Goal: Task Accomplishment & Management: Use online tool/utility

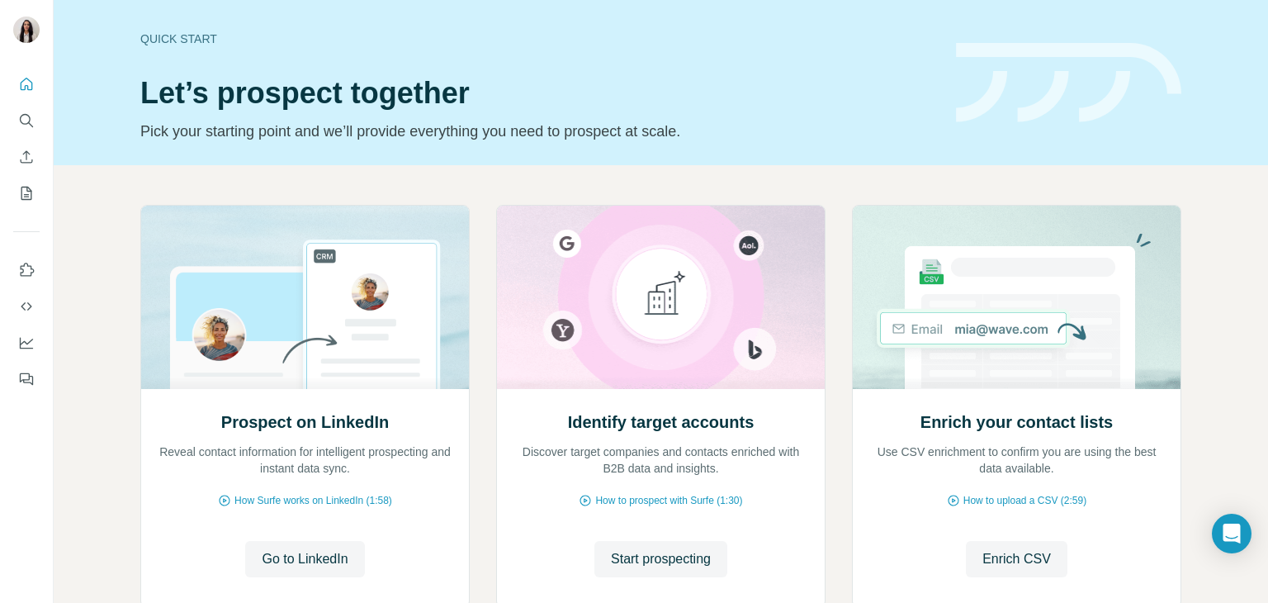
click at [26, 118] on icon "Search" at bounding box center [26, 120] width 17 height 17
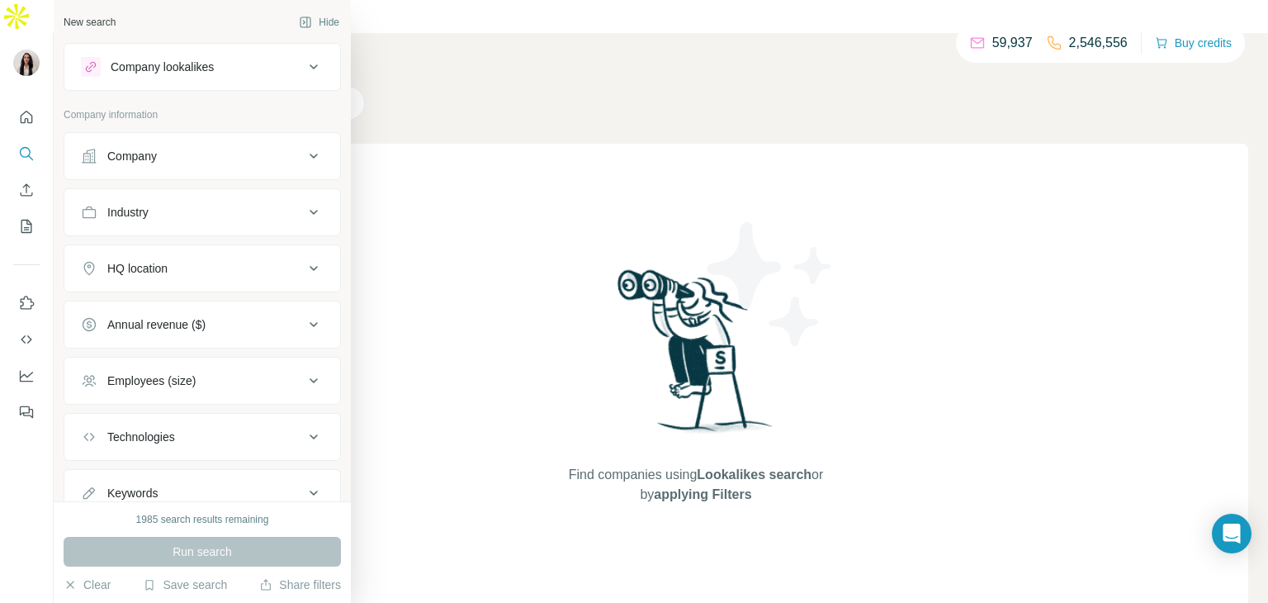
click at [267, 167] on button "Company" at bounding box center [202, 156] width 276 height 40
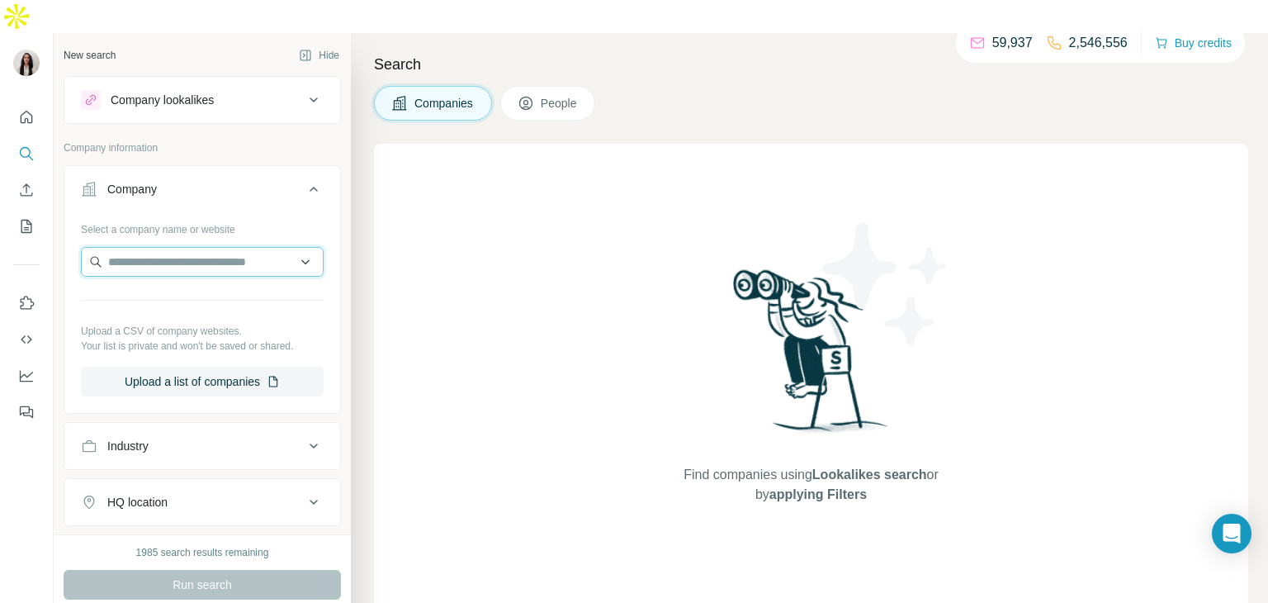
click at [238, 247] on input "text" at bounding box center [202, 262] width 243 height 30
paste input "**********"
type input "**********"
click at [238, 272] on div "Verisian [DOMAIN_NAME]" at bounding box center [202, 272] width 234 height 45
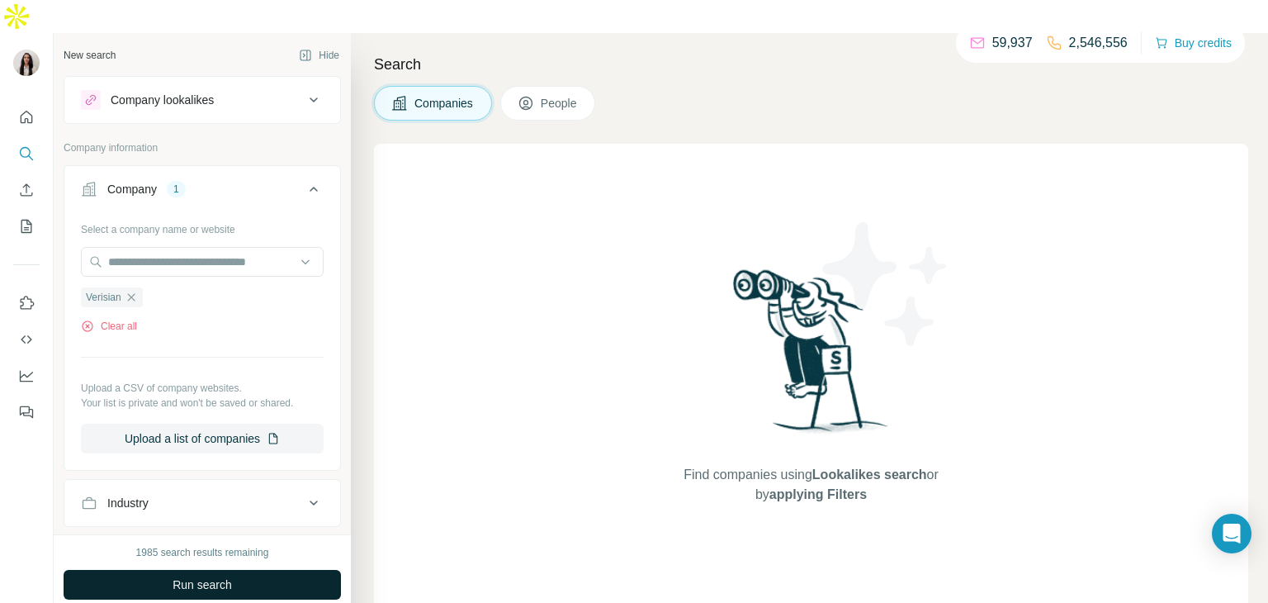
click at [217, 576] on span "Run search" at bounding box center [202, 584] width 59 height 17
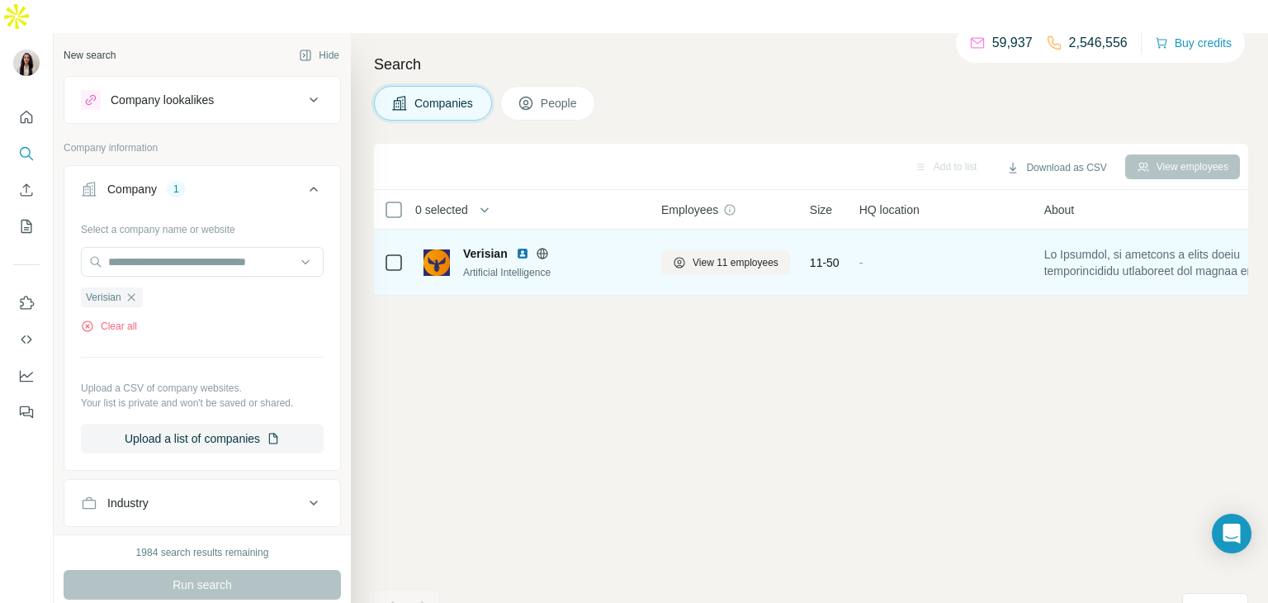
click at [544, 248] on icon at bounding box center [542, 253] width 4 height 11
click at [707, 255] on span "View 11 employees" at bounding box center [736, 262] width 86 height 15
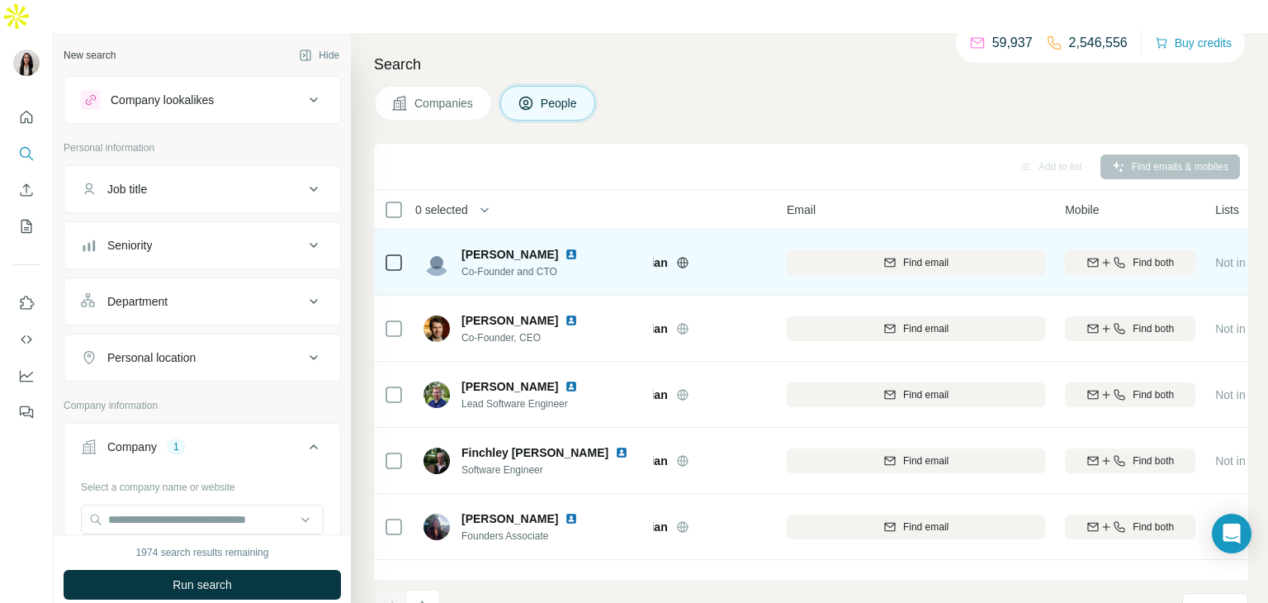
scroll to position [0, 59]
click at [565, 248] on img at bounding box center [571, 254] width 13 height 13
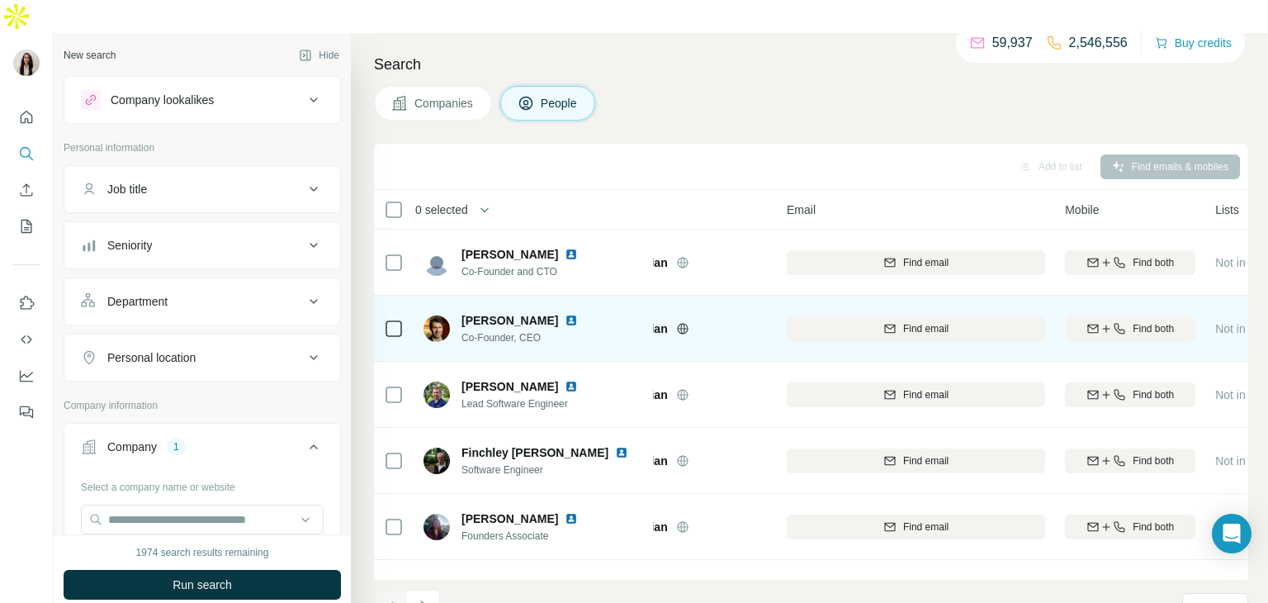
click at [565, 314] on img at bounding box center [571, 320] width 13 height 13
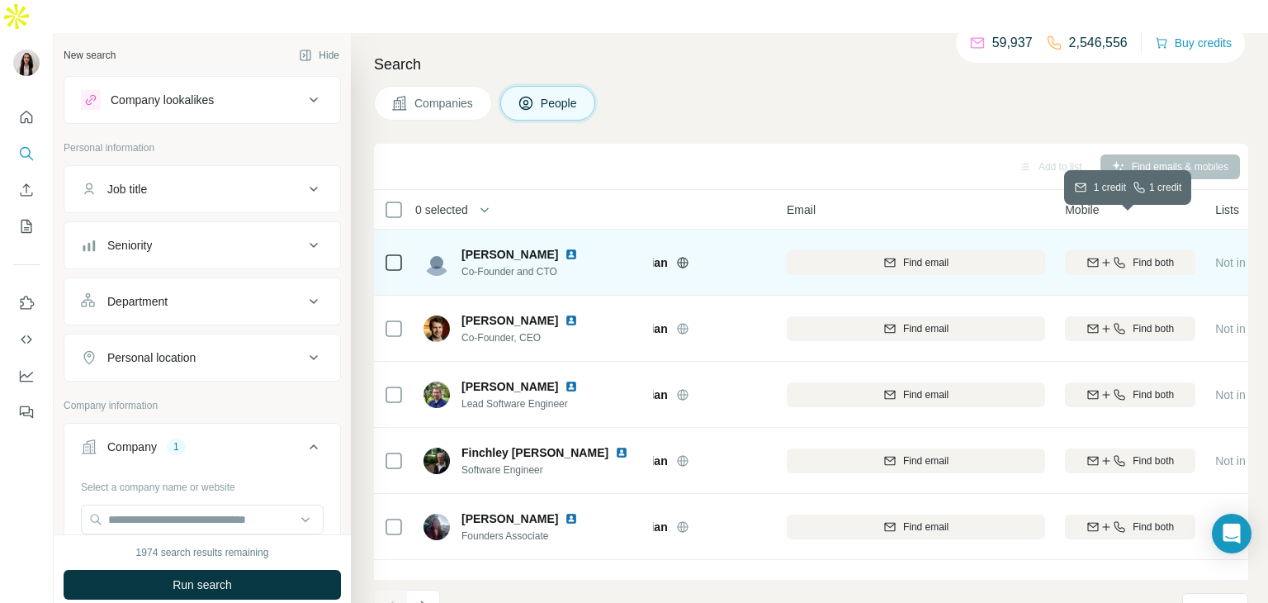
click at [1109, 256] on icon "button" at bounding box center [1106, 262] width 13 height 13
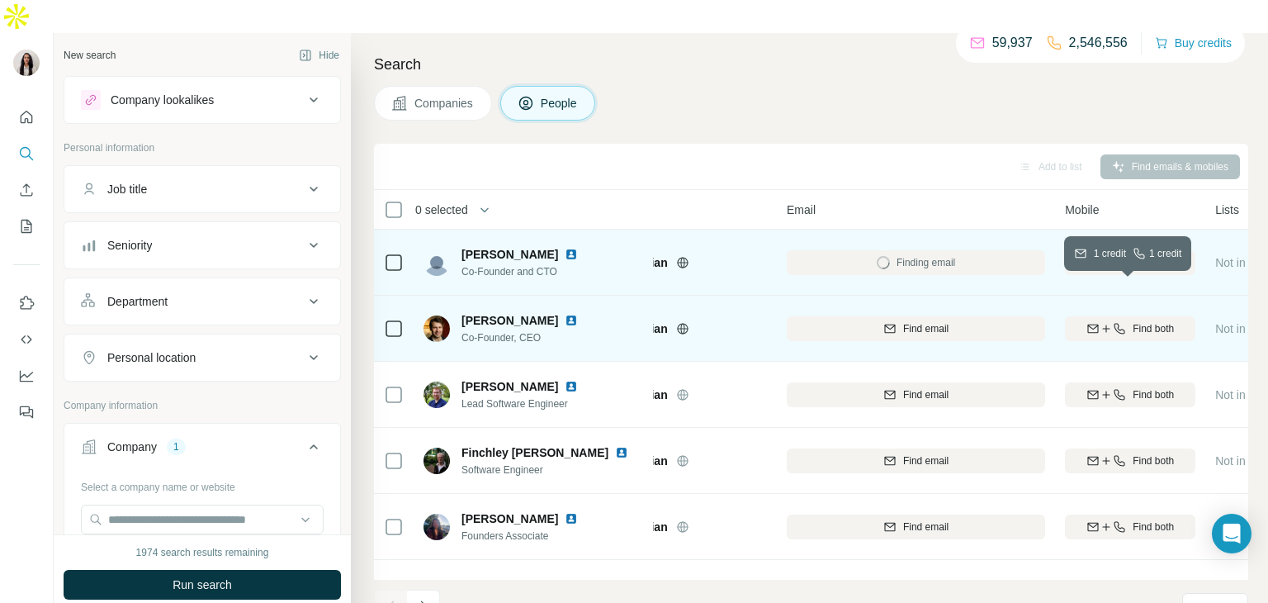
click at [1124, 321] on div "Find both" at bounding box center [1130, 328] width 130 height 15
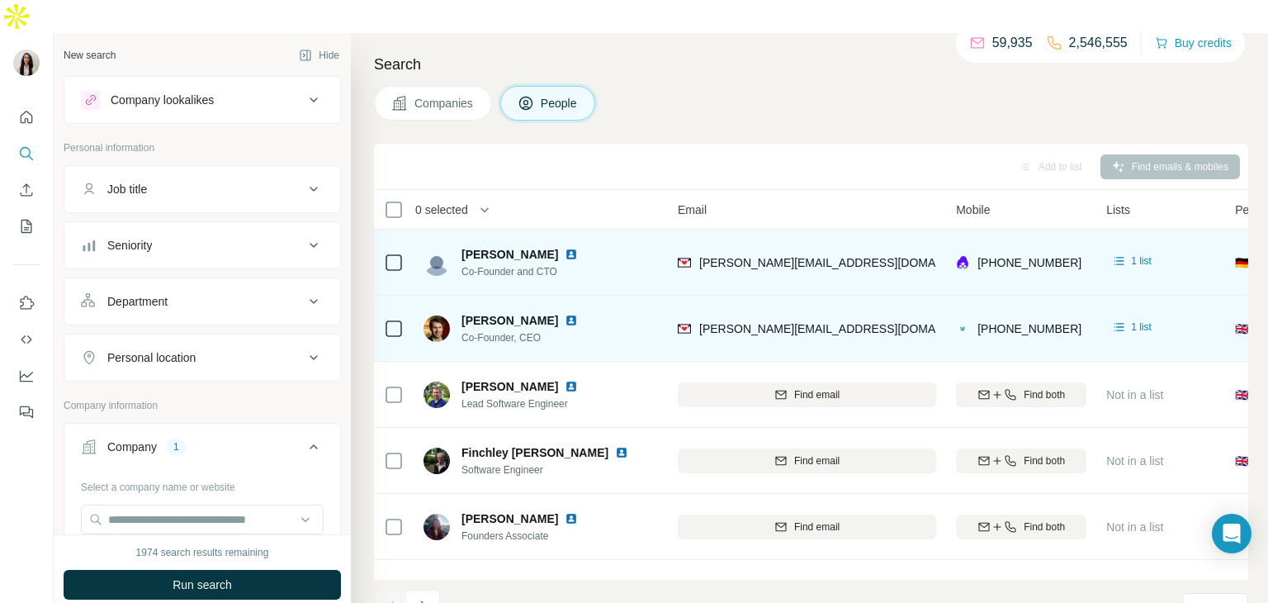
scroll to position [0, 170]
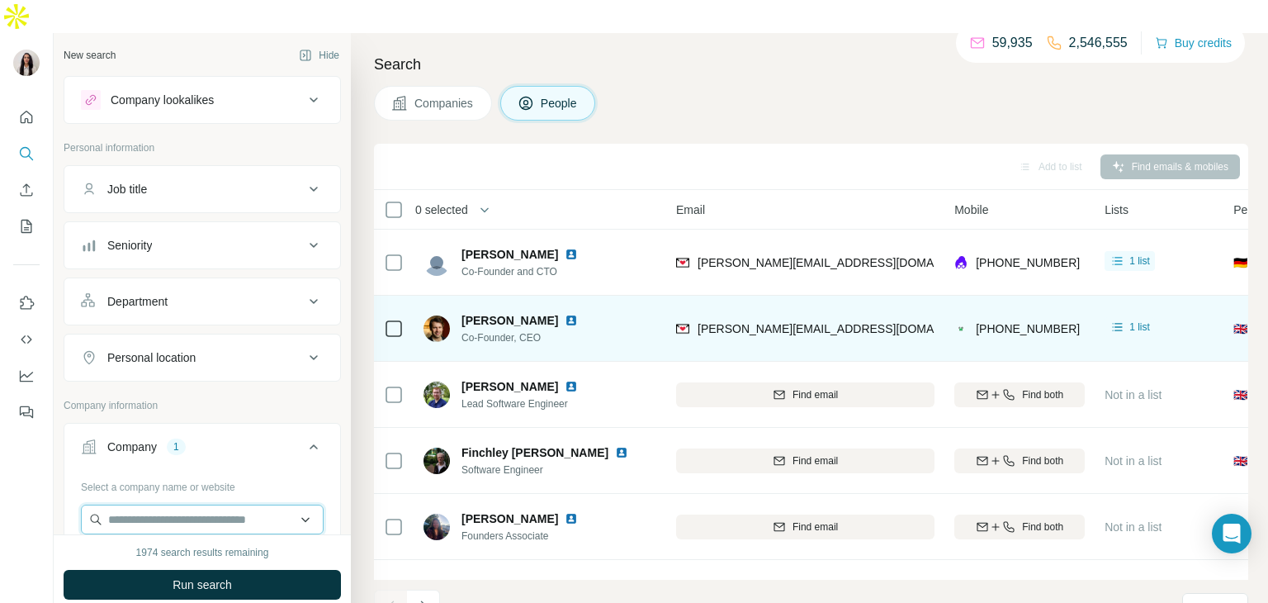
click at [234, 504] on input "text" at bounding box center [202, 519] width 243 height 30
paste input "**********"
type input "**********"
click at [242, 527] on div "Unibloom [DOMAIN_NAME]" at bounding box center [202, 529] width 234 height 45
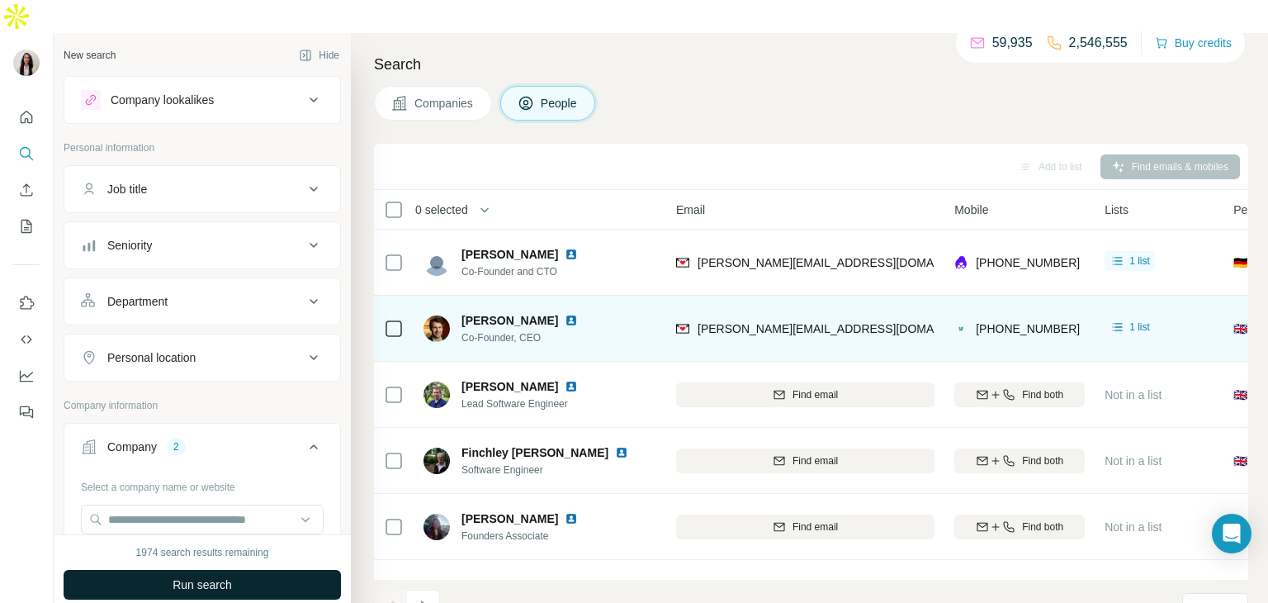
click at [246, 570] on button "Run search" at bounding box center [202, 585] width 277 height 30
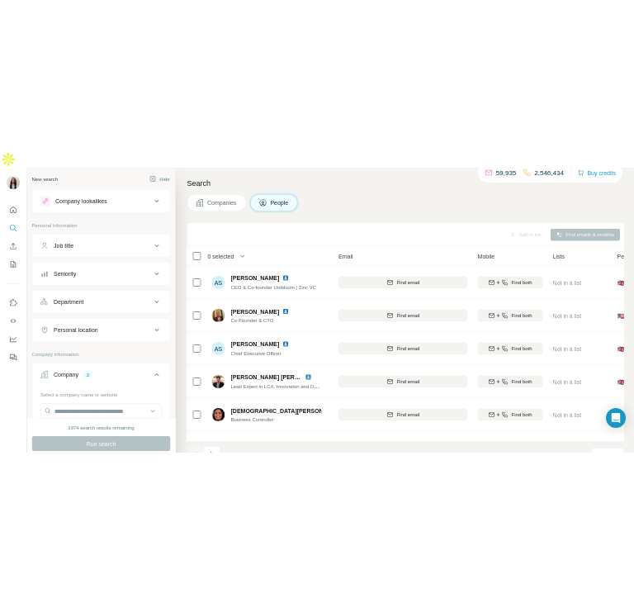
scroll to position [116, 0]
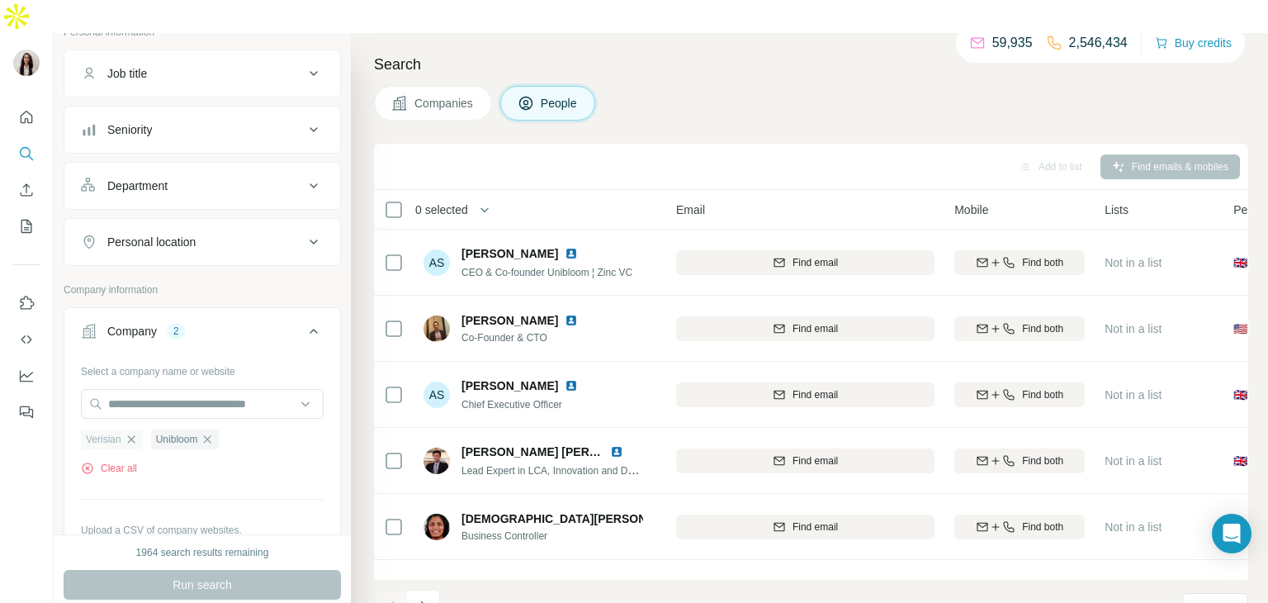
click at [134, 435] on icon "button" at bounding box center [130, 438] width 7 height 7
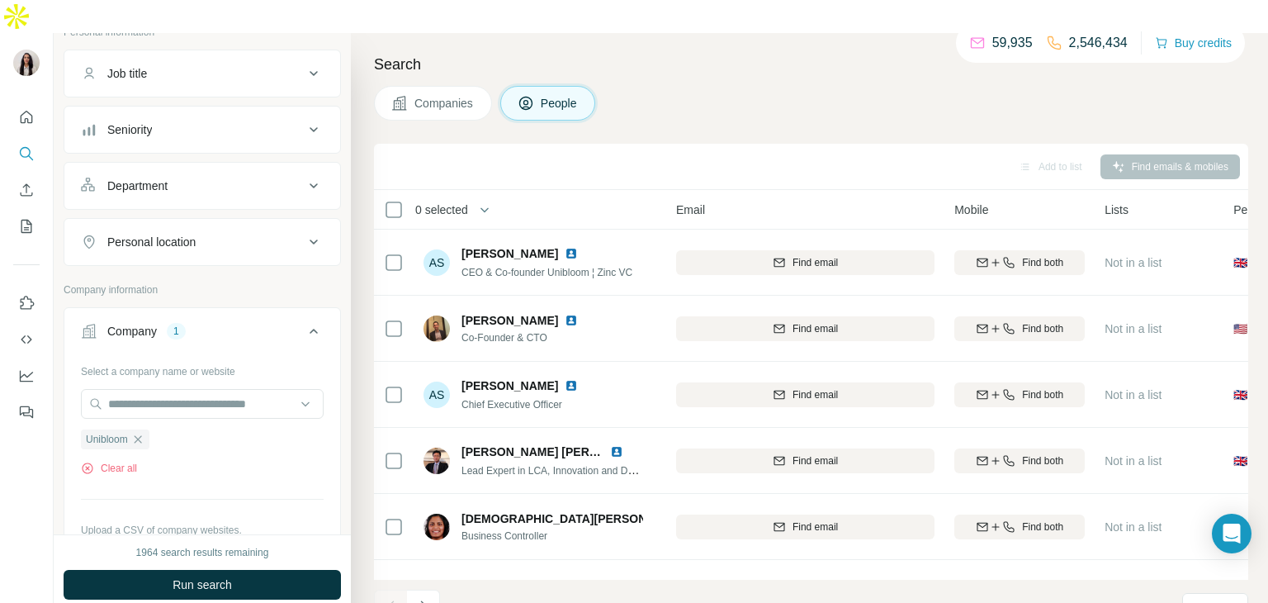
click at [187, 534] on div "1964 search results remaining Run search Clear Save search Share filters" at bounding box center [202, 585] width 297 height 102
click at [190, 570] on button "Run search" at bounding box center [202, 585] width 277 height 30
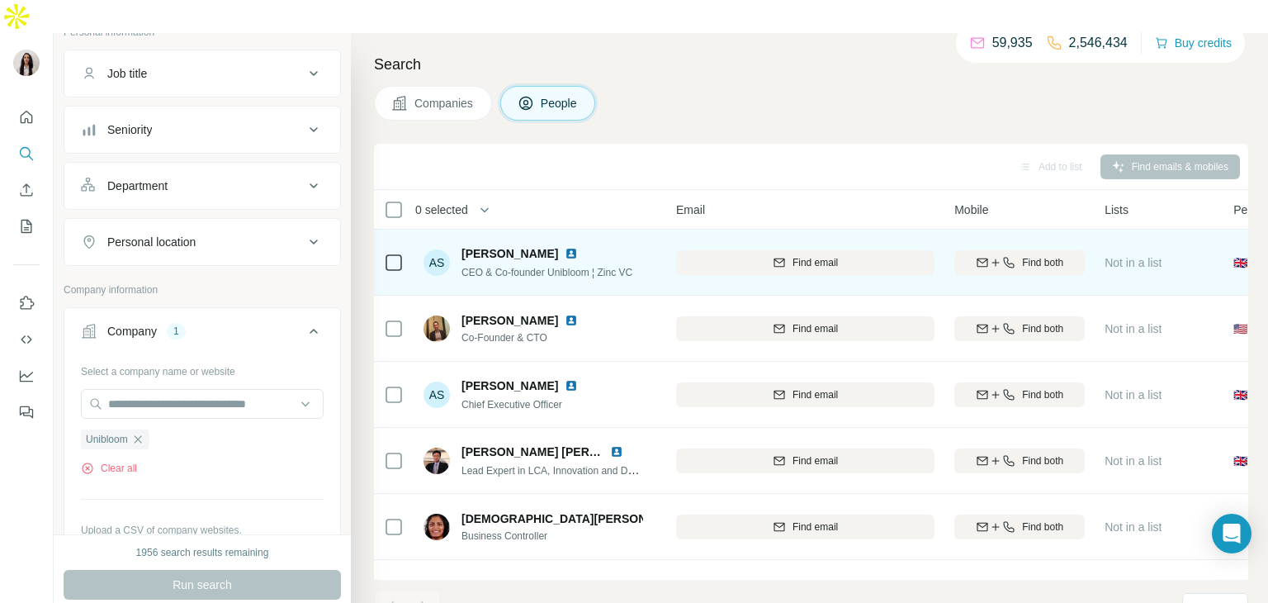
click at [565, 247] on img at bounding box center [571, 253] width 13 height 13
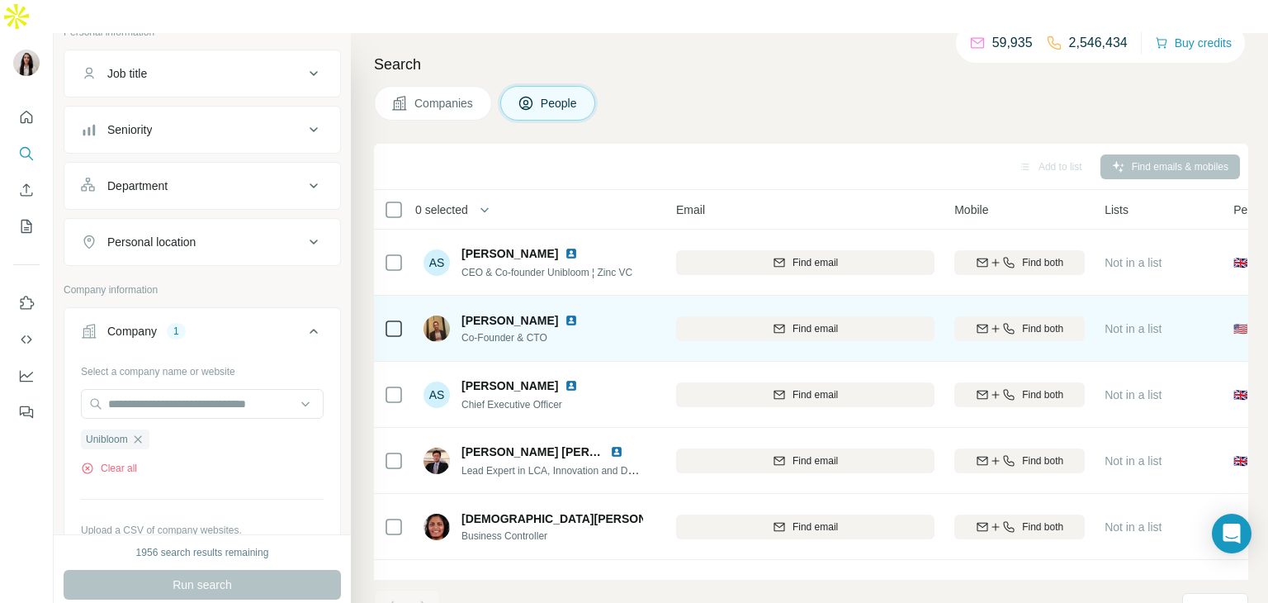
click at [565, 314] on img at bounding box center [571, 320] width 13 height 13
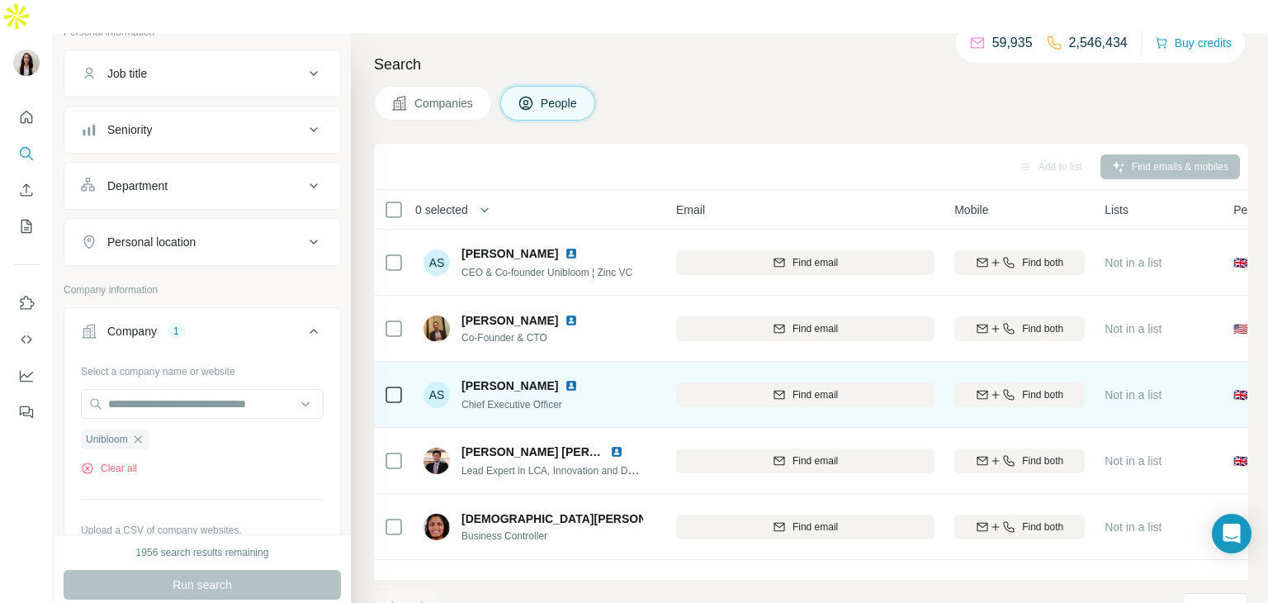
click at [565, 379] on img at bounding box center [571, 385] width 13 height 13
